Goal: Task Accomplishment & Management: Use online tool/utility

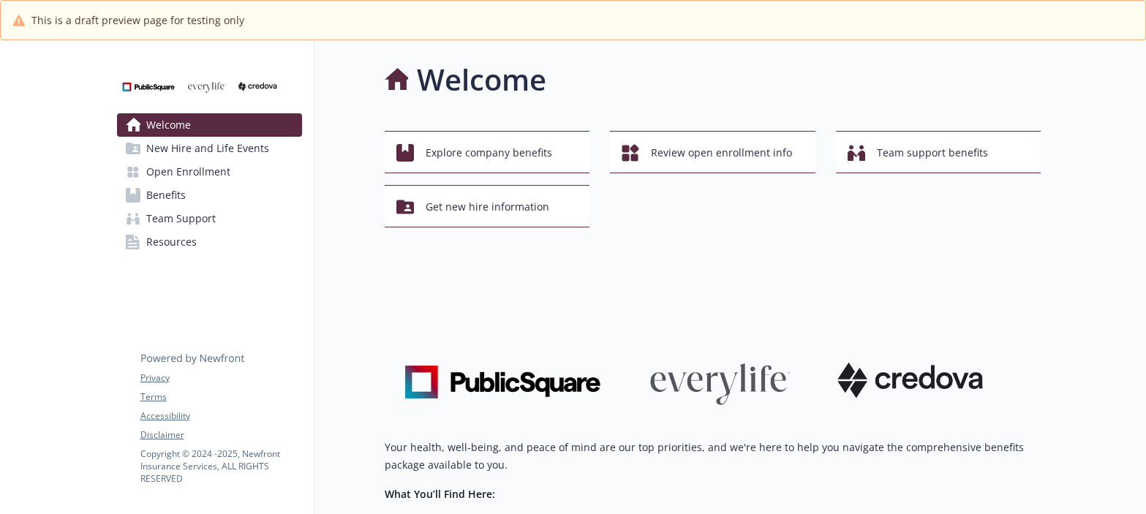
click at [222, 83] on img at bounding box center [205, 74] width 176 height 44
